Goal: Task Accomplishment & Management: Manage account settings

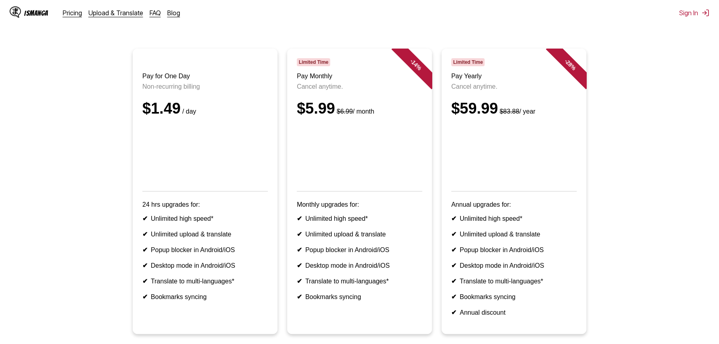
scroll to position [57, 0]
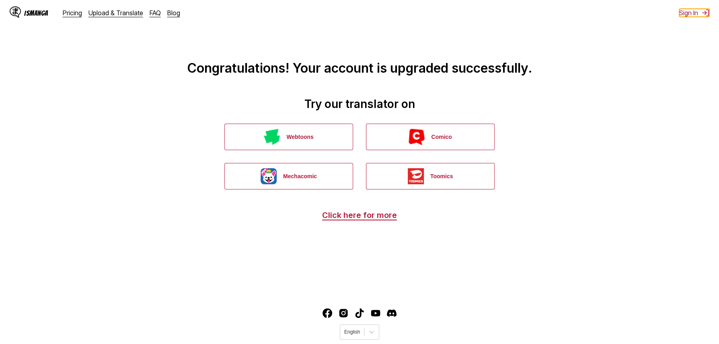
click at [690, 14] on button "Sign In" at bounding box center [694, 13] width 30 height 8
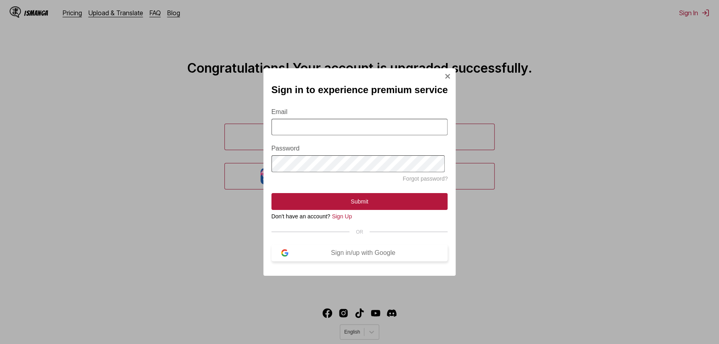
click at [371, 260] on button "Sign in/up with Google" at bounding box center [359, 253] width 176 height 17
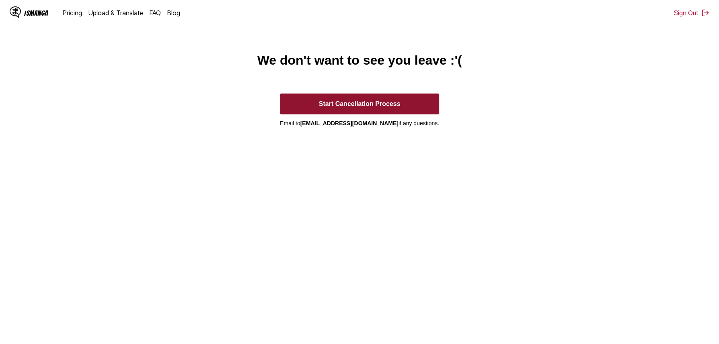
click at [408, 111] on button "Start Cancellation Process" at bounding box center [359, 104] width 159 height 21
